Goal: Task Accomplishment & Management: Use online tool/utility

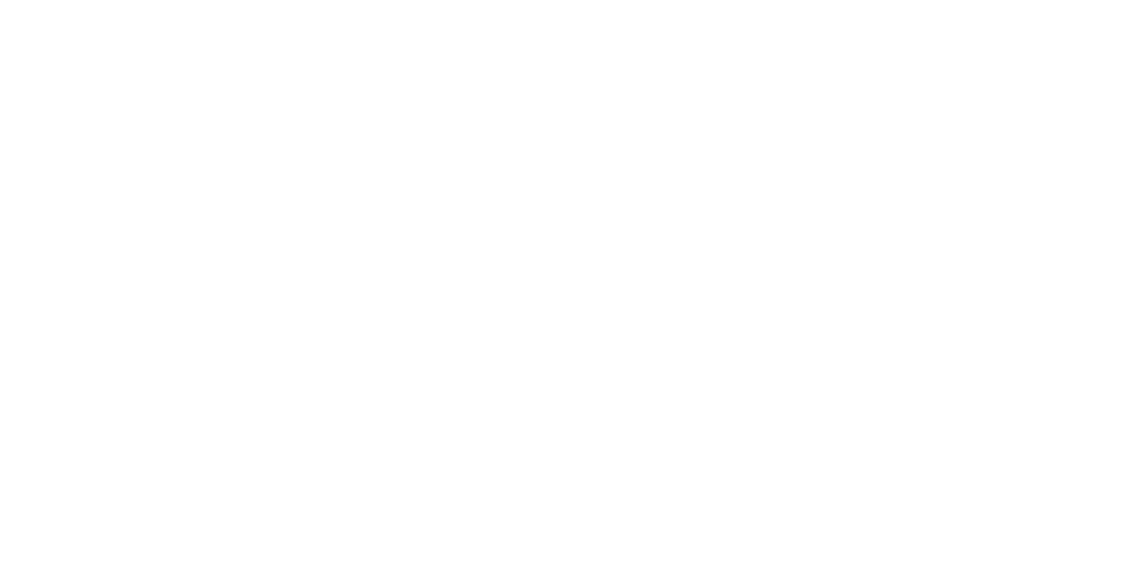
type input "[PERSON_NAME]"
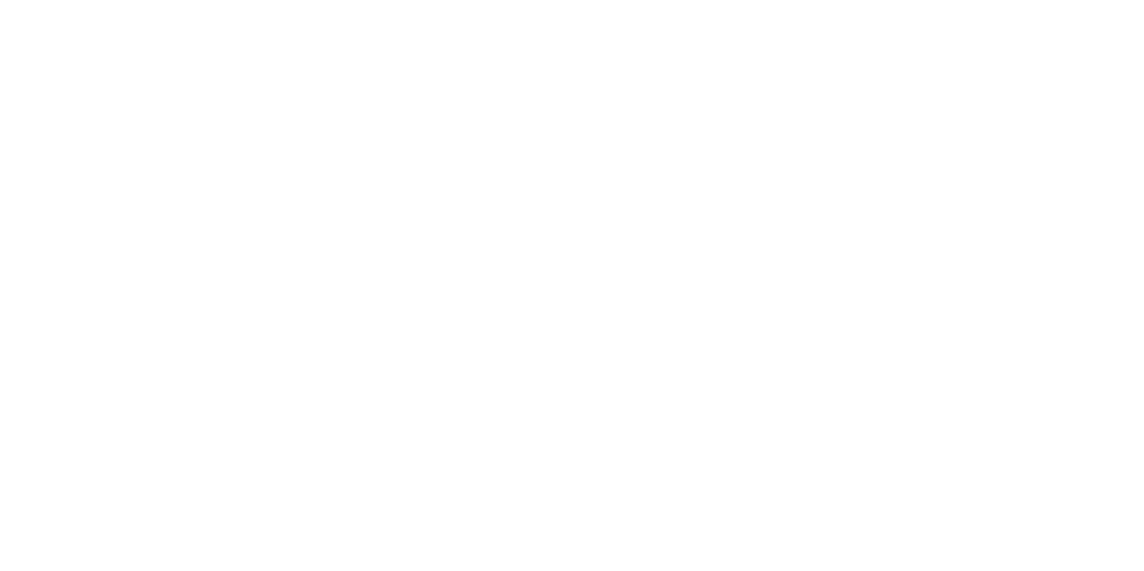
type input "flutter developer"
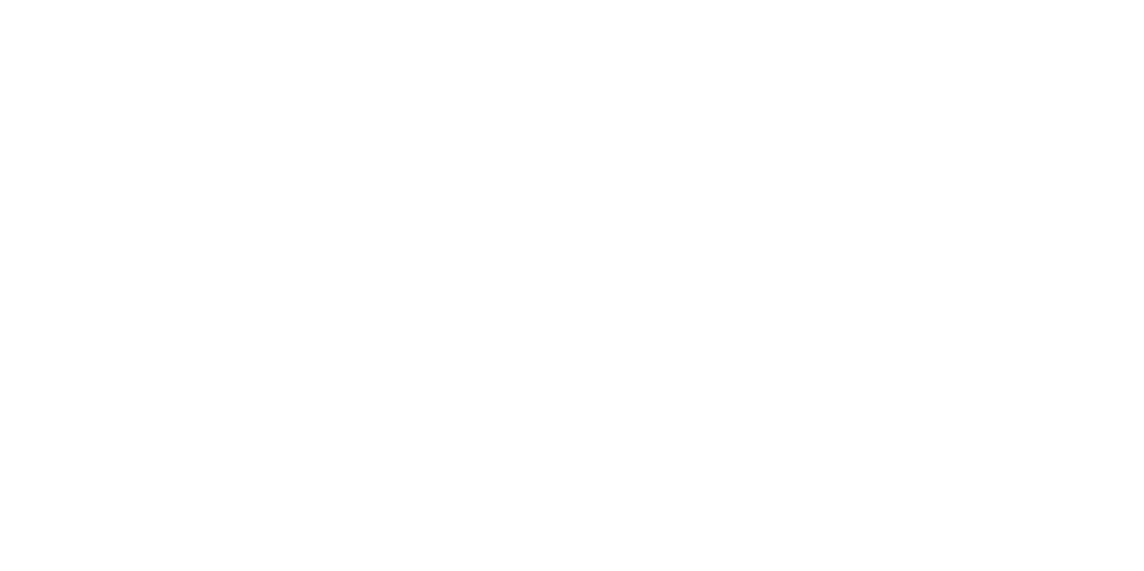
type input "[PERSON_NAME]"
type input "gf"
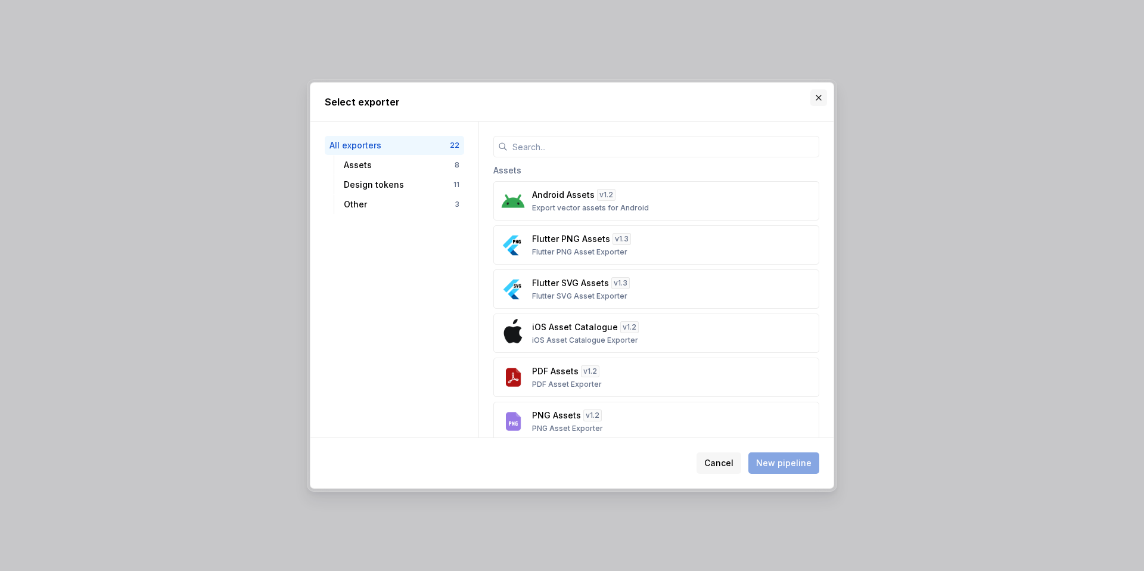
click at [811, 99] on button "button" at bounding box center [818, 97] width 17 height 17
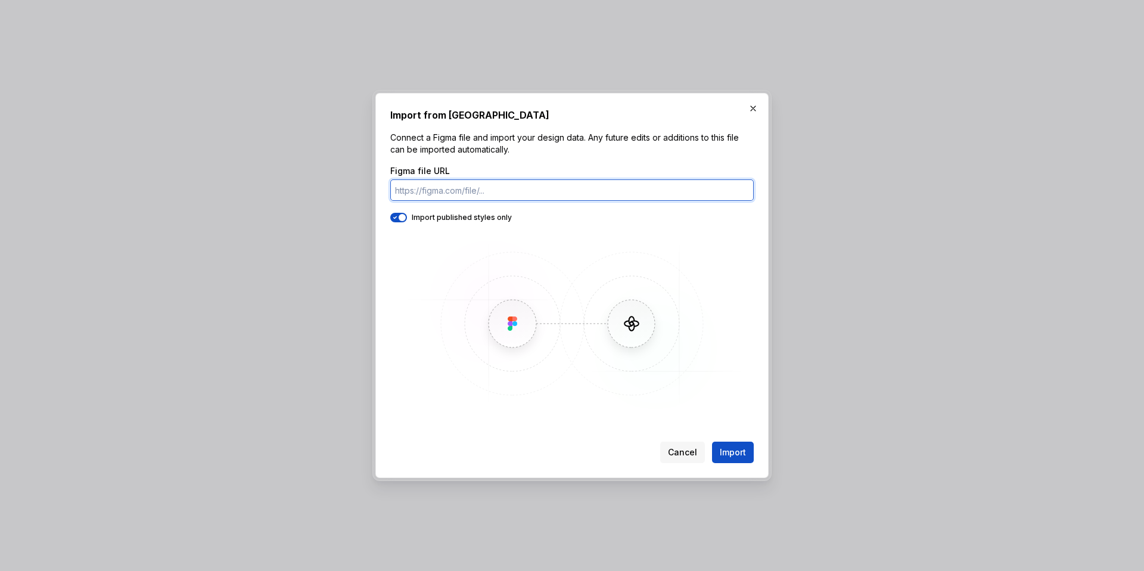
click at [475, 180] on input "Figma file URL" at bounding box center [571, 189] width 363 height 21
paste input "[URL][DOMAIN_NAME]"
type input "[URL][DOMAIN_NAME]"
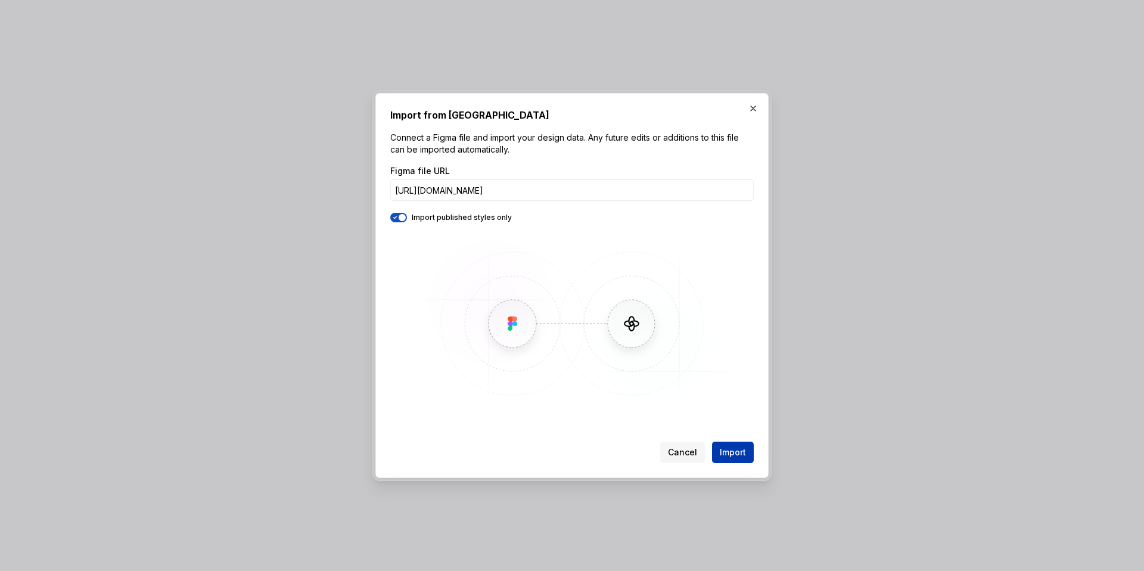
scroll to position [0, 0]
click at [727, 443] on button "Import" at bounding box center [733, 451] width 42 height 21
click at [733, 448] on span "Import" at bounding box center [732, 452] width 26 height 12
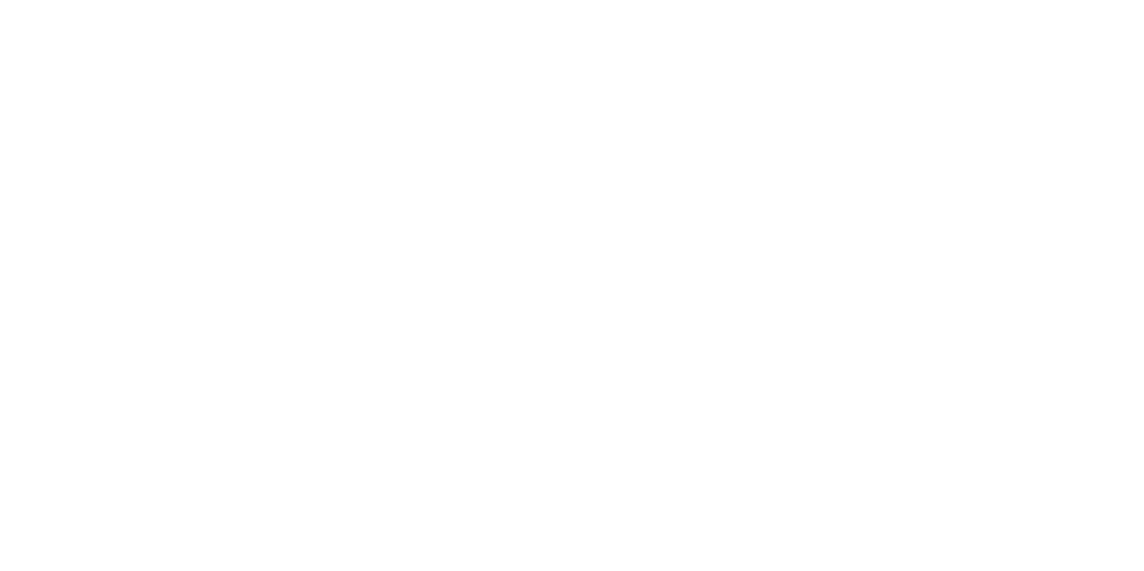
drag, startPoint x: 244, startPoint y: 56, endPoint x: 234, endPoint y: 58, distance: 9.7
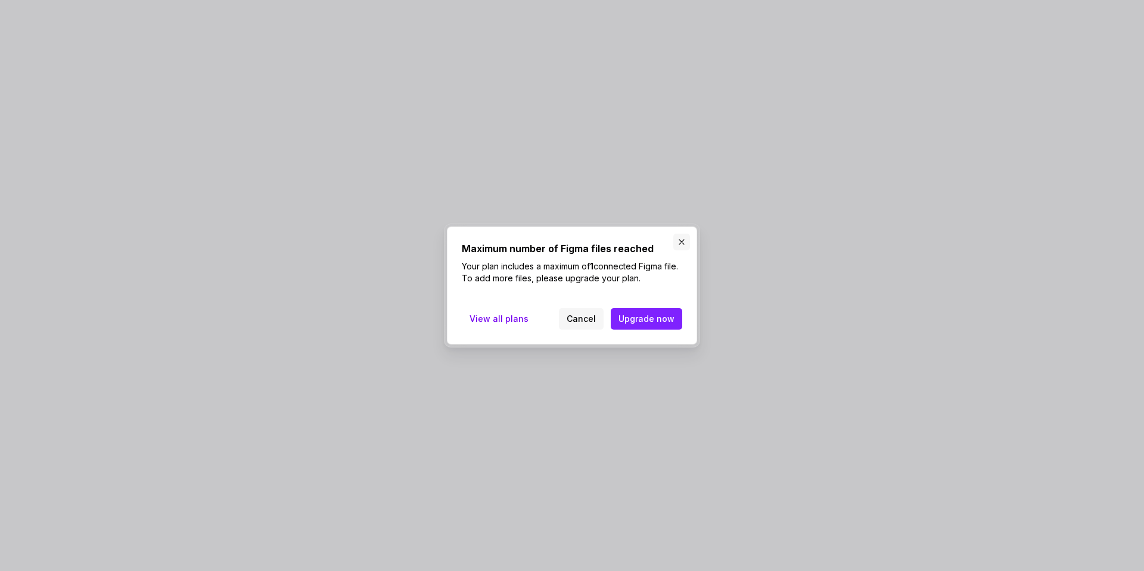
click at [684, 240] on button "button" at bounding box center [681, 241] width 17 height 17
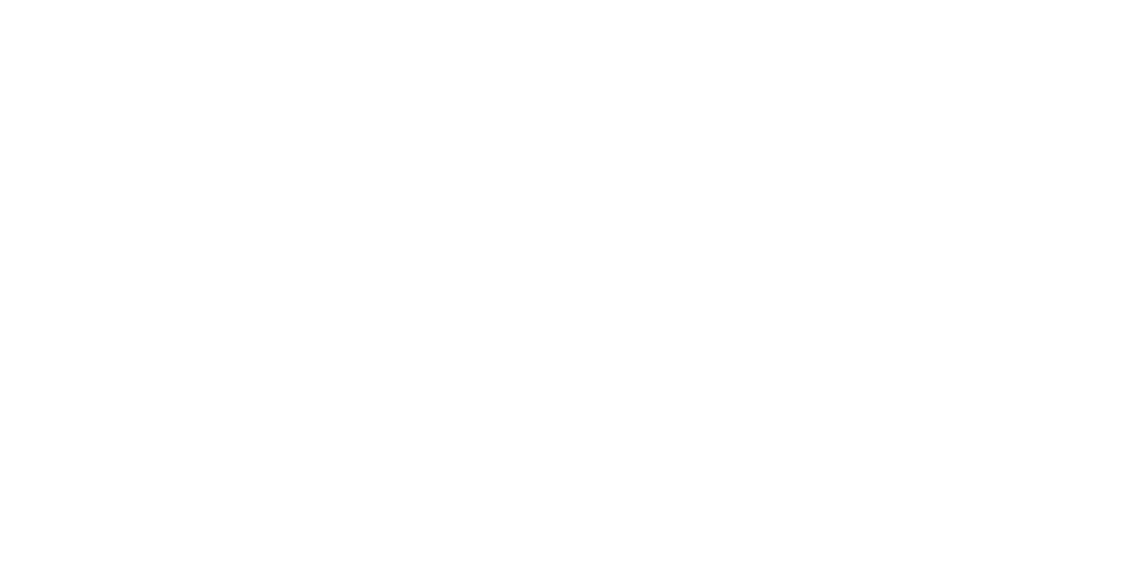
type textarea "*"
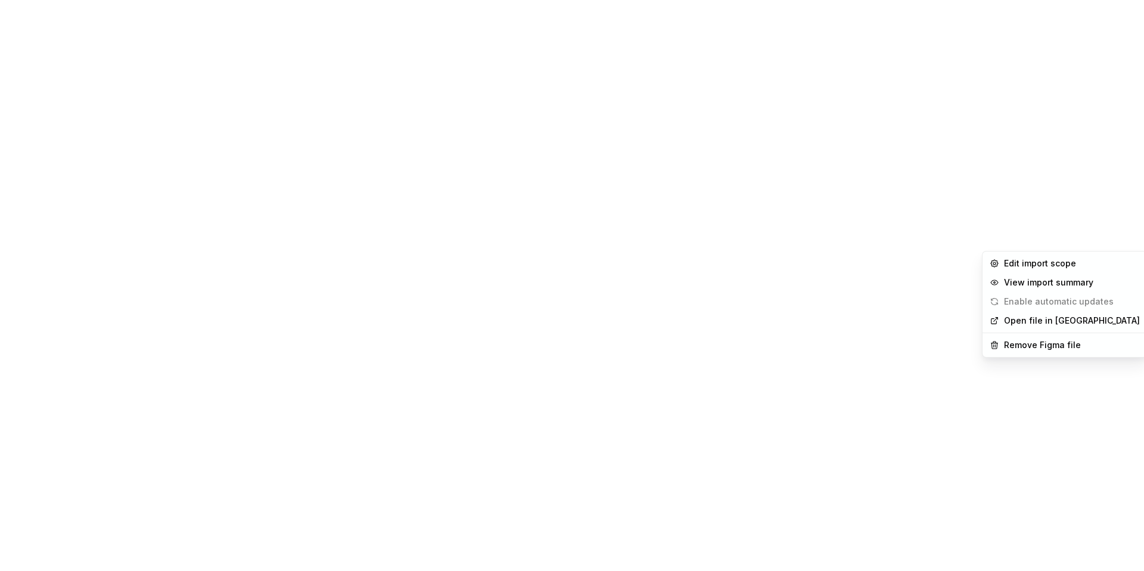
click at [1104, 242] on html "A gf A Home Documentation Analytics Code automation Design system data Design t…" at bounding box center [572, 285] width 1144 height 571
click at [1064, 277] on div "View import summary" at bounding box center [1072, 282] width 136 height 12
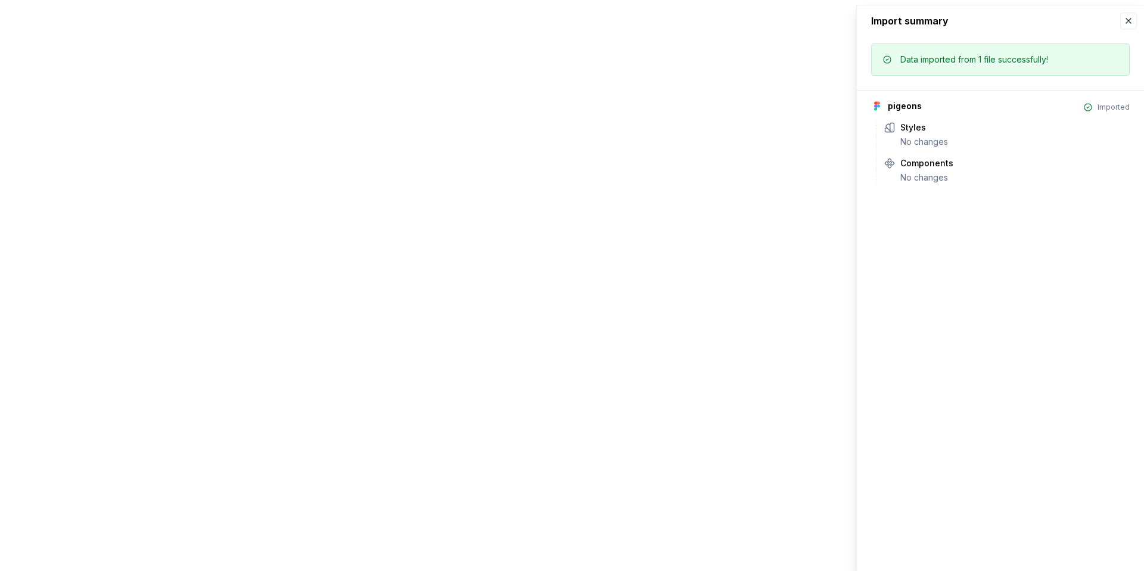
drag, startPoint x: 501, startPoint y: 244, endPoint x: 482, endPoint y: 242, distance: 19.7
